Goal: Task Accomplishment & Management: Complete application form

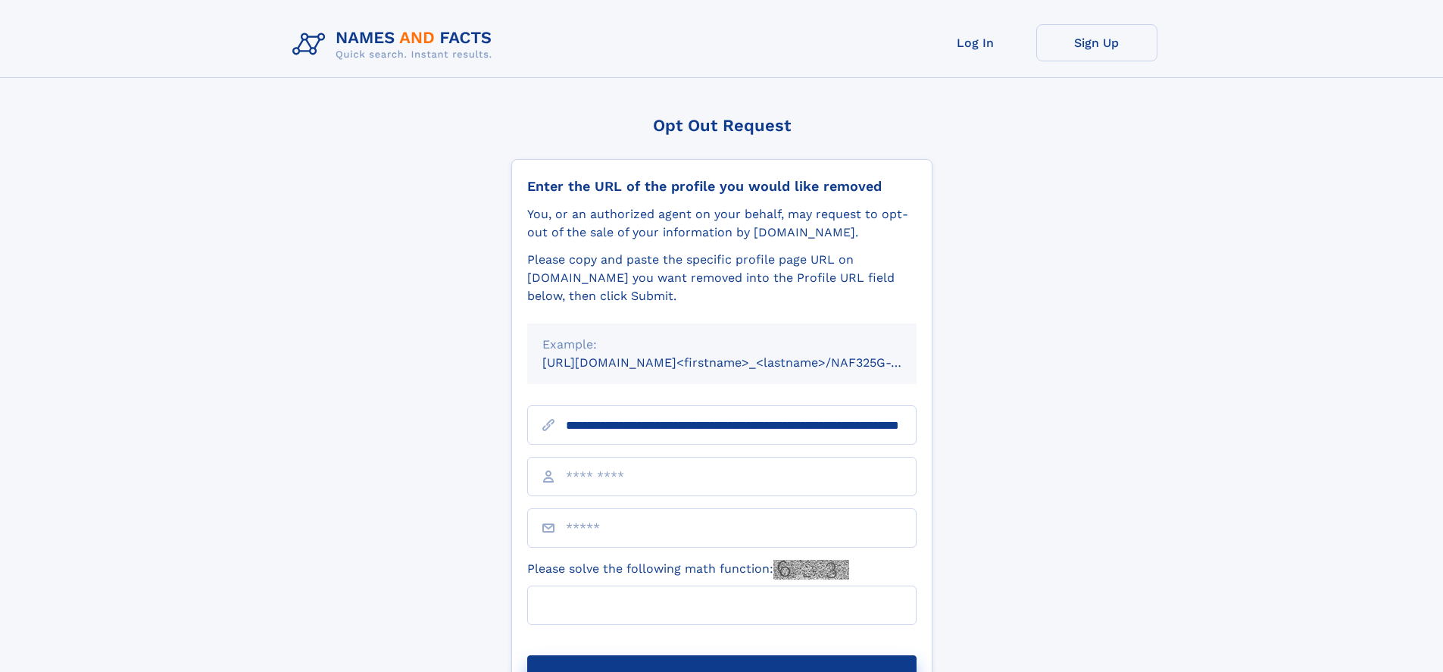
scroll to position [0, 145]
type input "**********"
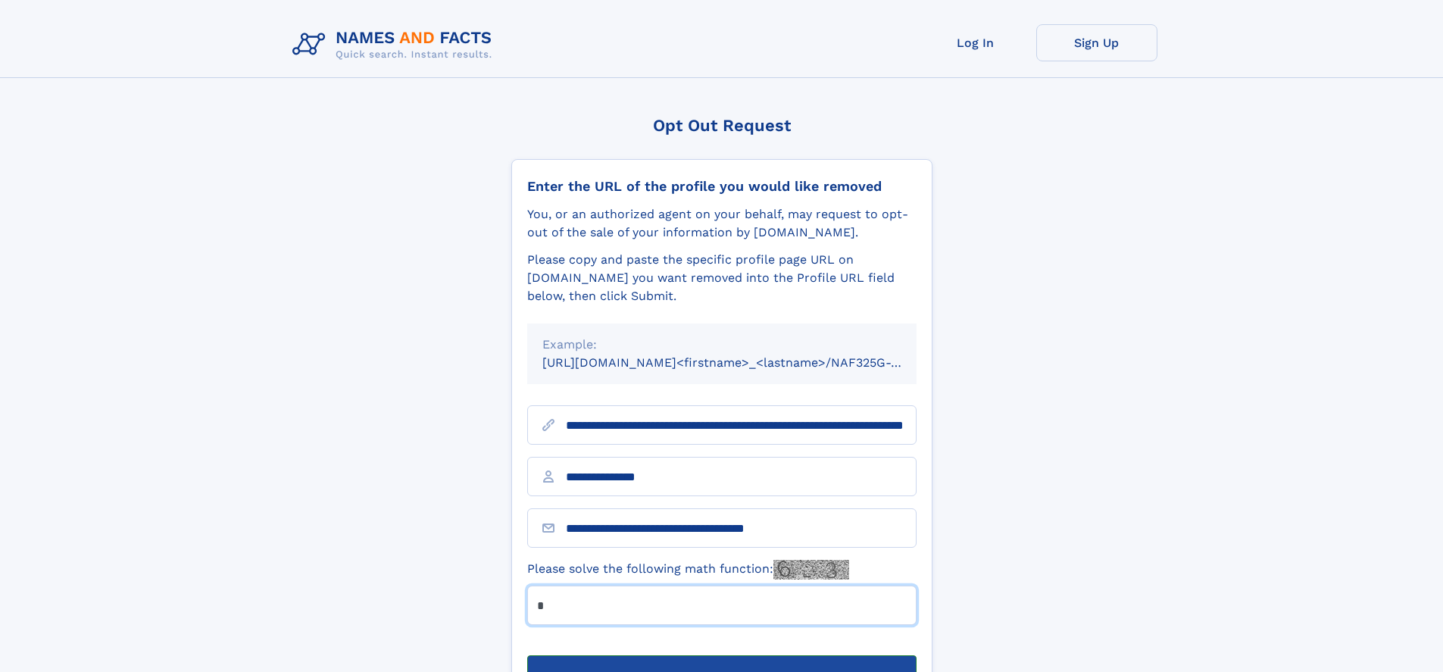
type input "*"
click at [721, 655] on button "Submit Opt Out Request" at bounding box center [721, 679] width 389 height 48
